Goal: Check status: Check status

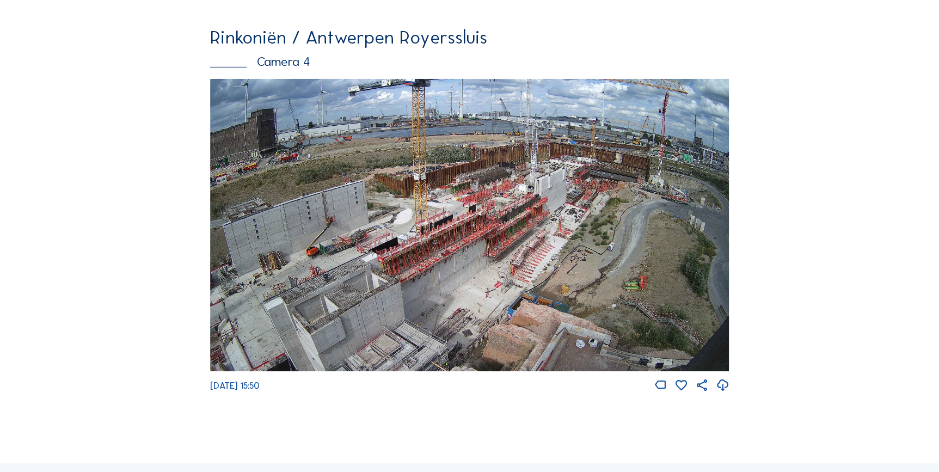
scroll to position [1687, 0]
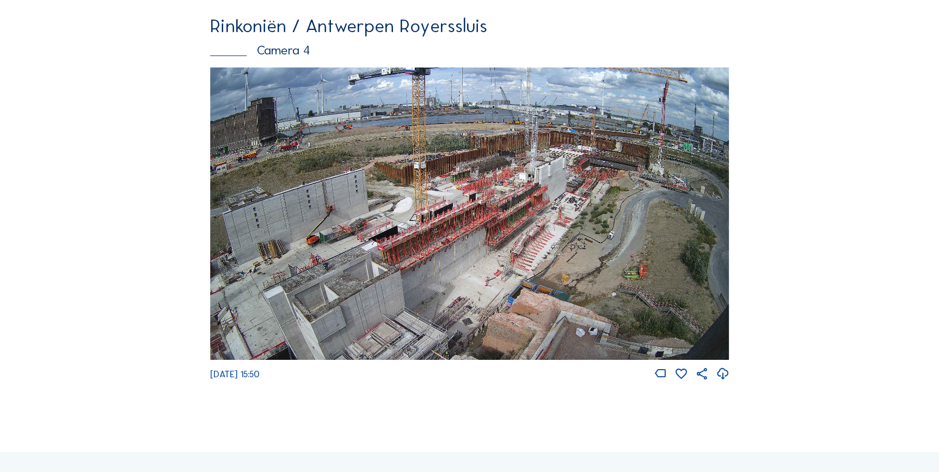
click at [638, 281] on img at bounding box center [469, 214] width 519 height 292
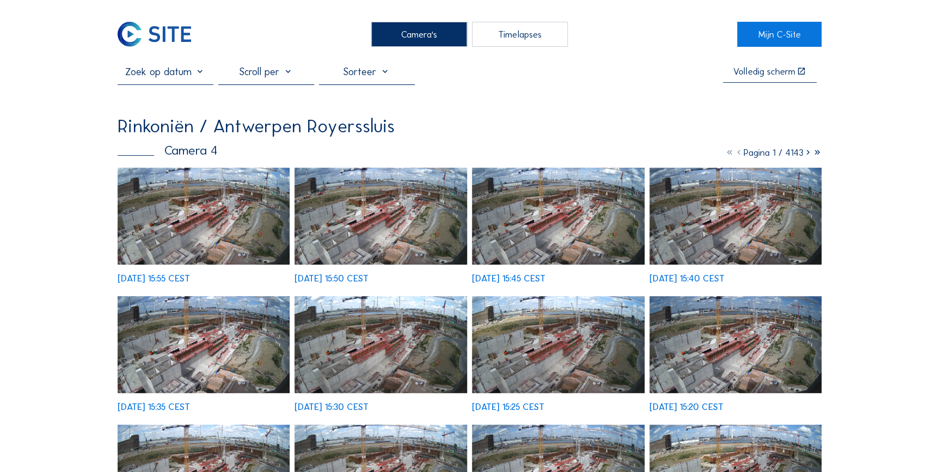
click at [200, 74] on input "text" at bounding box center [166, 71] width 96 height 13
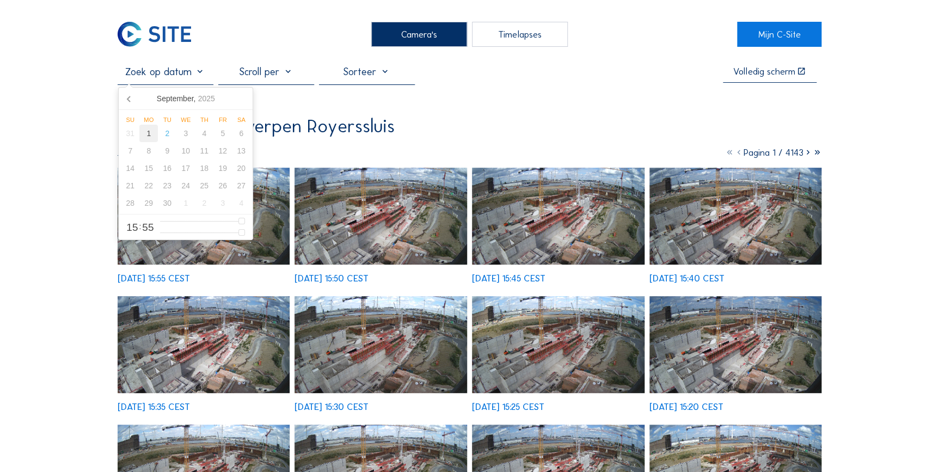
click at [145, 132] on div "1" at bounding box center [148, 133] width 19 height 17
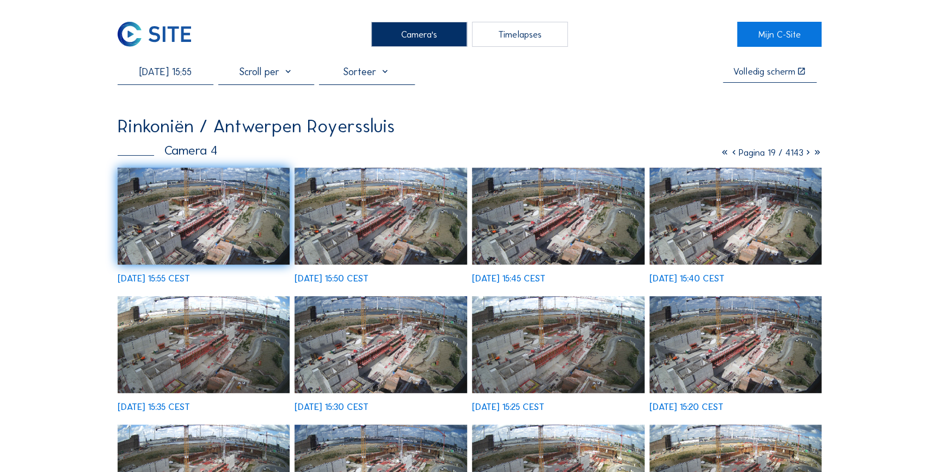
click at [610, 350] on img at bounding box center [558, 344] width 173 height 97
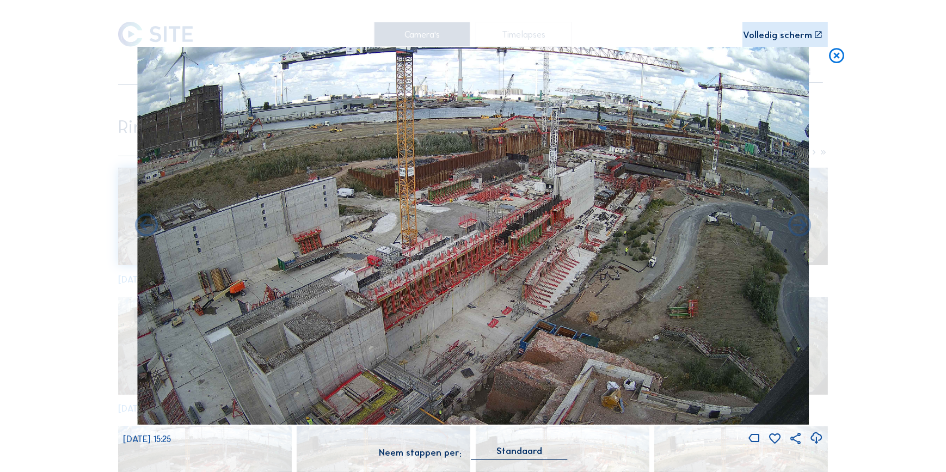
click at [835, 62] on icon at bounding box center [837, 56] width 19 height 19
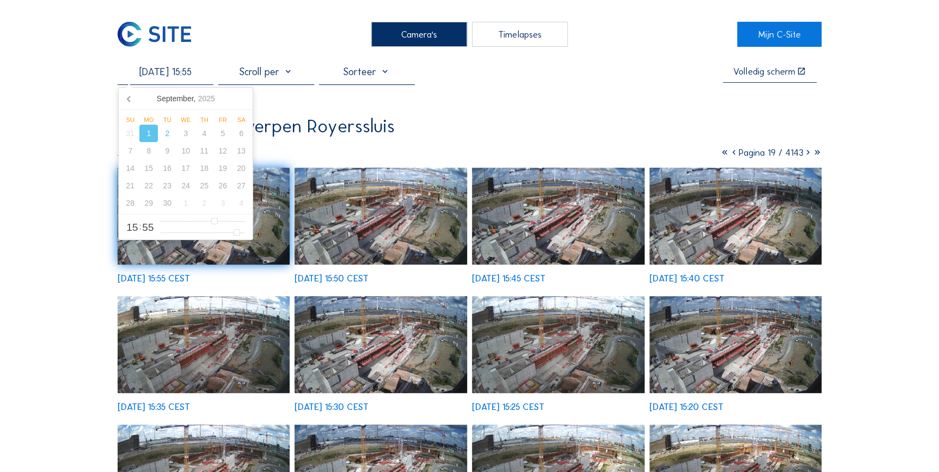
click at [178, 77] on input "[DATE] 15:55" at bounding box center [166, 71] width 96 height 13
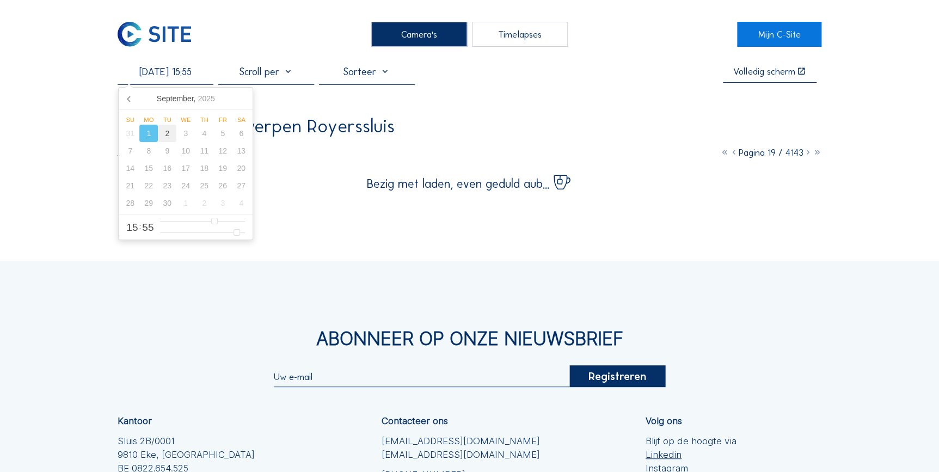
click at [171, 138] on div "2" at bounding box center [167, 133] width 19 height 17
click at [537, 125] on div "Rinkoniën / Antwerpen Royerssluis" at bounding box center [470, 126] width 705 height 19
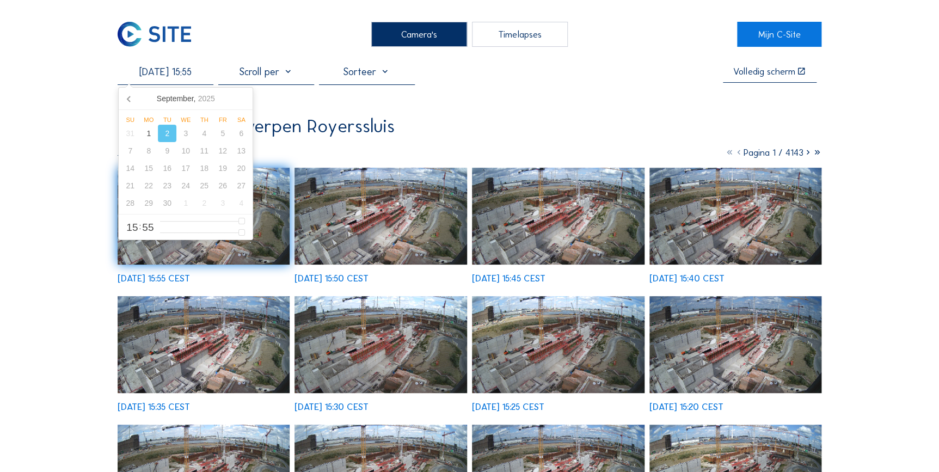
click at [191, 76] on input "[DATE] 15:55" at bounding box center [166, 71] width 96 height 13
click at [131, 103] on icon at bounding box center [129, 98] width 17 height 17
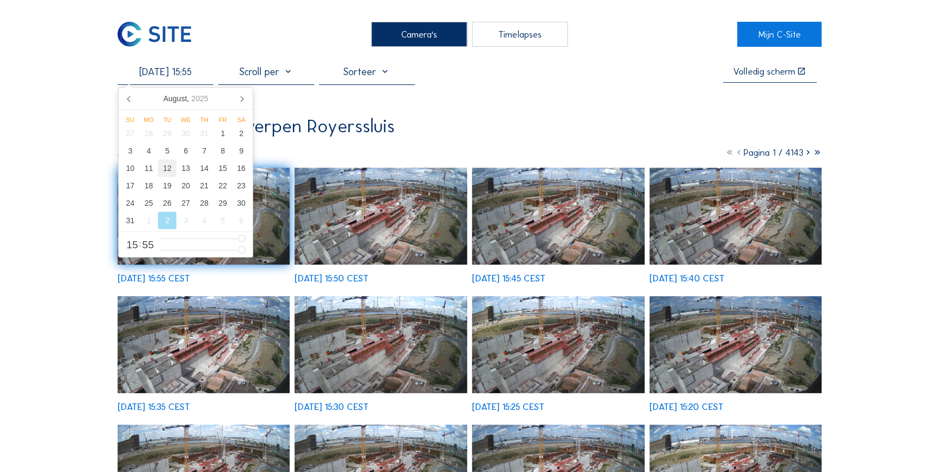
click at [163, 177] on div "12" at bounding box center [167, 168] width 19 height 17
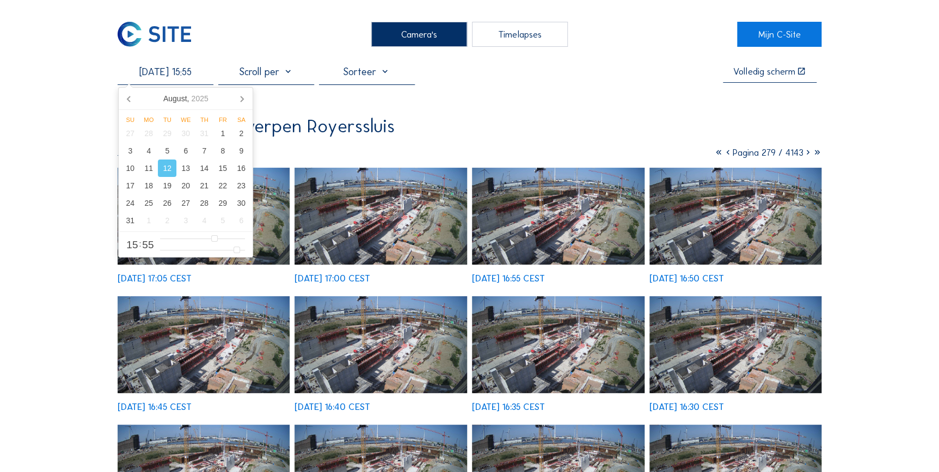
click at [601, 425] on img at bounding box center [558, 473] width 173 height 97
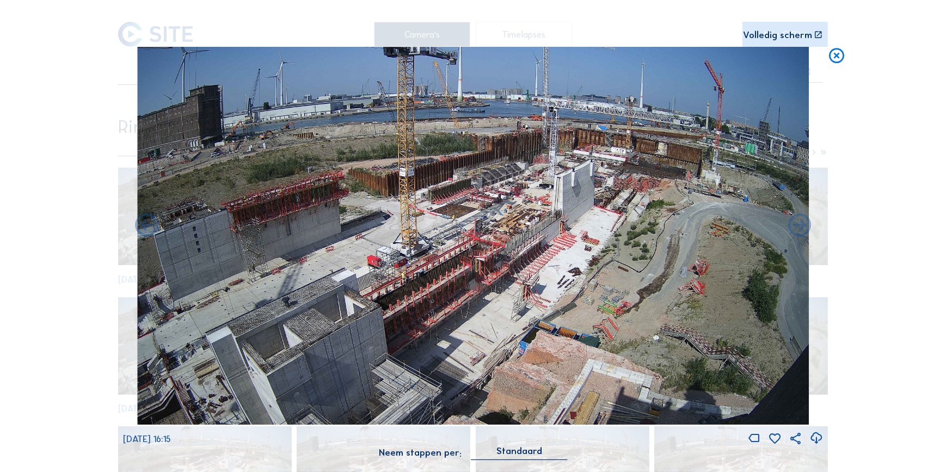
click at [833, 58] on icon at bounding box center [837, 56] width 19 height 19
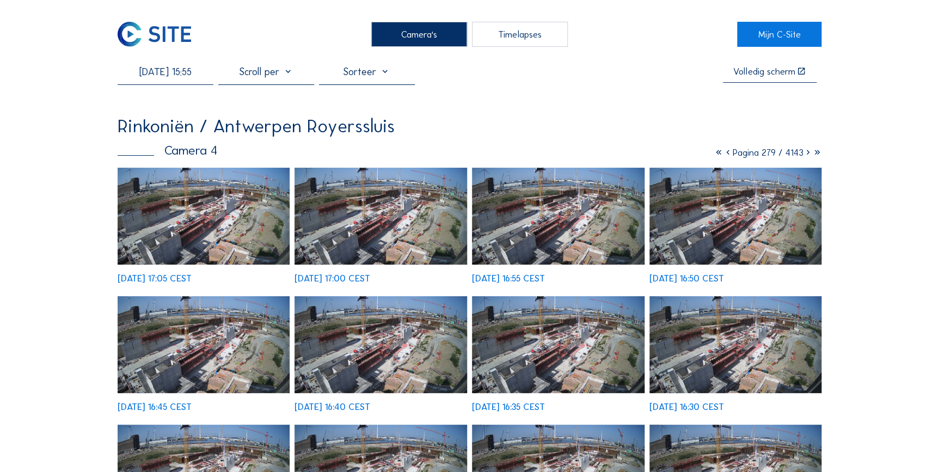
click at [180, 78] on input "[DATE] 15:55" at bounding box center [166, 71] width 96 height 13
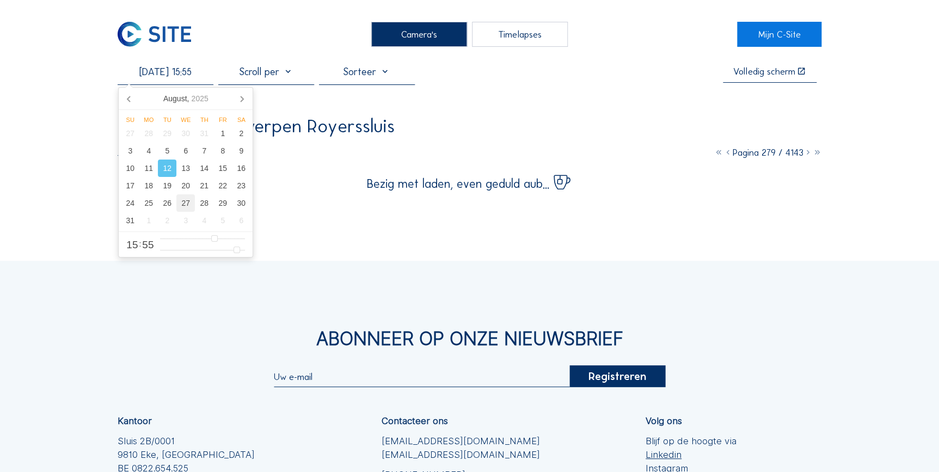
click at [176, 206] on div "27" at bounding box center [185, 202] width 19 height 17
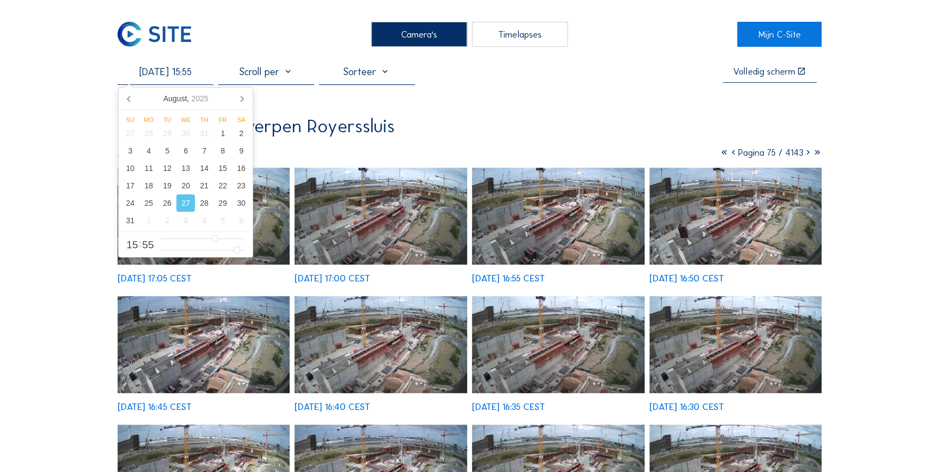
click at [566, 234] on img at bounding box center [558, 216] width 173 height 97
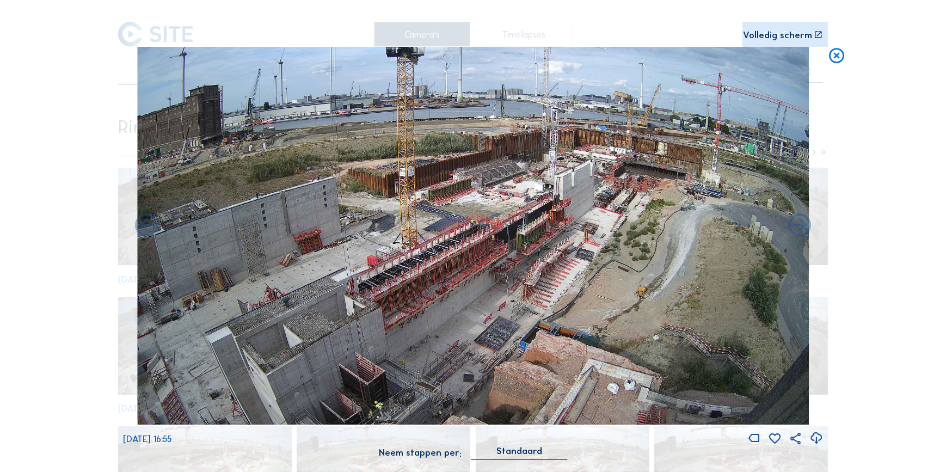
click at [839, 61] on icon at bounding box center [837, 56] width 19 height 19
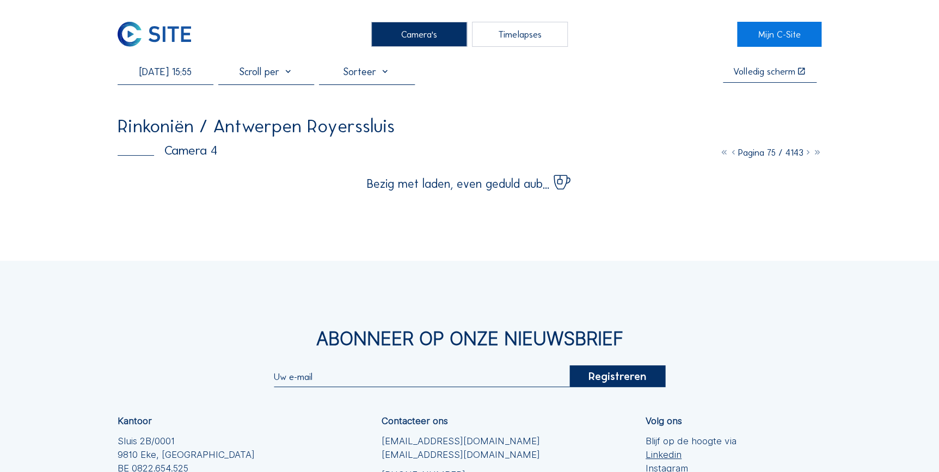
click at [176, 78] on input "[DATE] 15:55" at bounding box center [166, 71] width 96 height 13
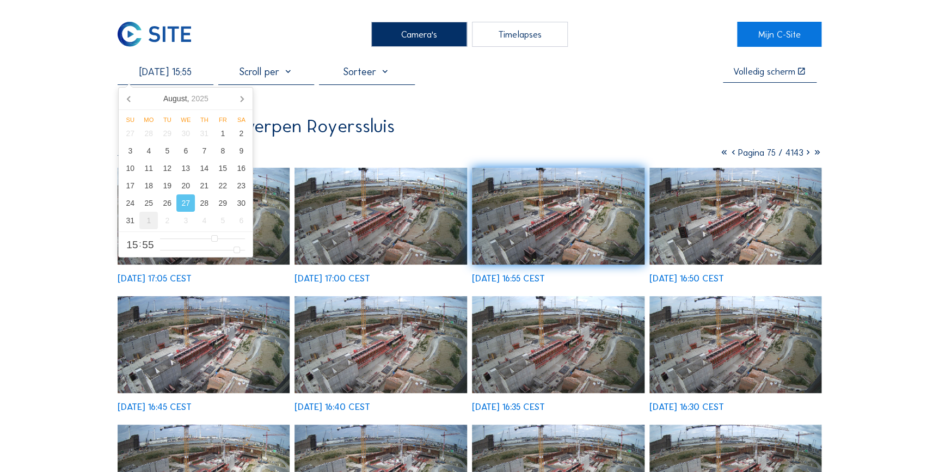
click at [150, 223] on div "1" at bounding box center [148, 220] width 19 height 17
type input "[DATE] 15:55"
